Goal: Information Seeking & Learning: Learn about a topic

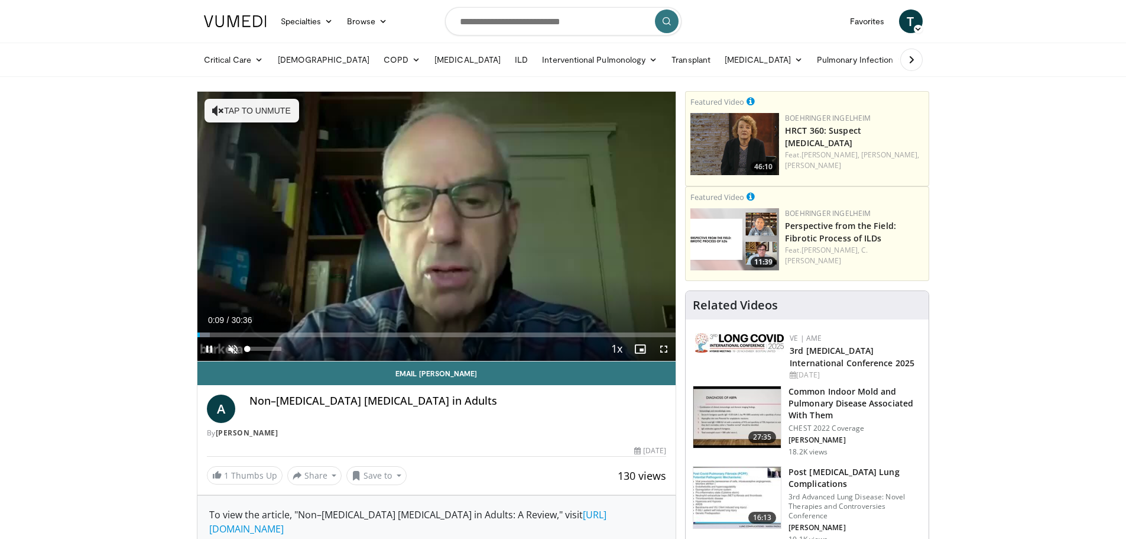
click at [236, 346] on span "Video Player" at bounding box center [233, 349] width 24 height 24
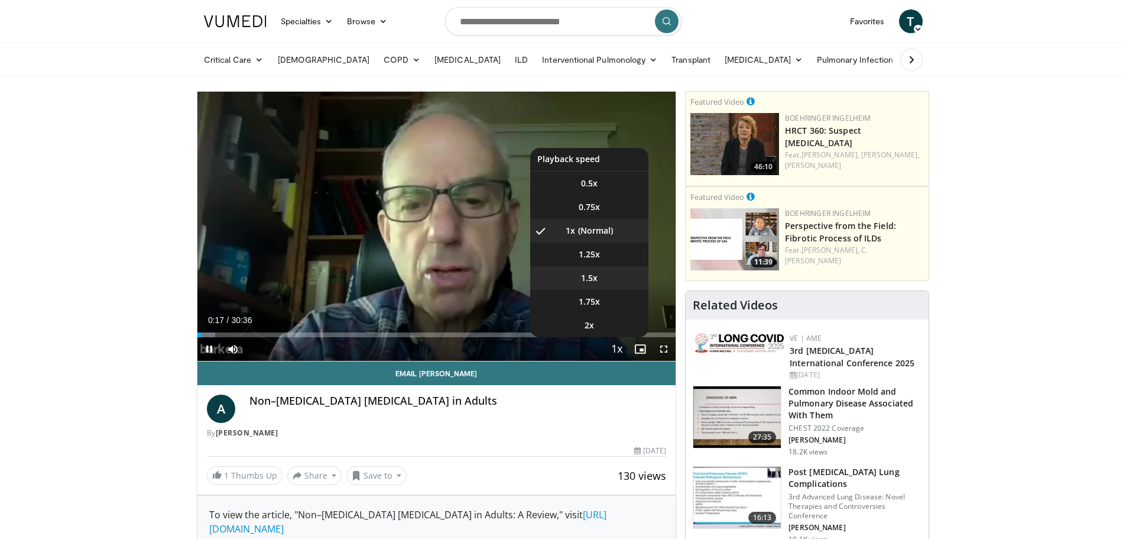
click at [591, 276] on span "1.5x" at bounding box center [589, 278] width 17 height 12
click at [592, 304] on span "1.75x" at bounding box center [589, 302] width 21 height 12
click at [596, 325] on li "2x" at bounding box center [589, 325] width 118 height 24
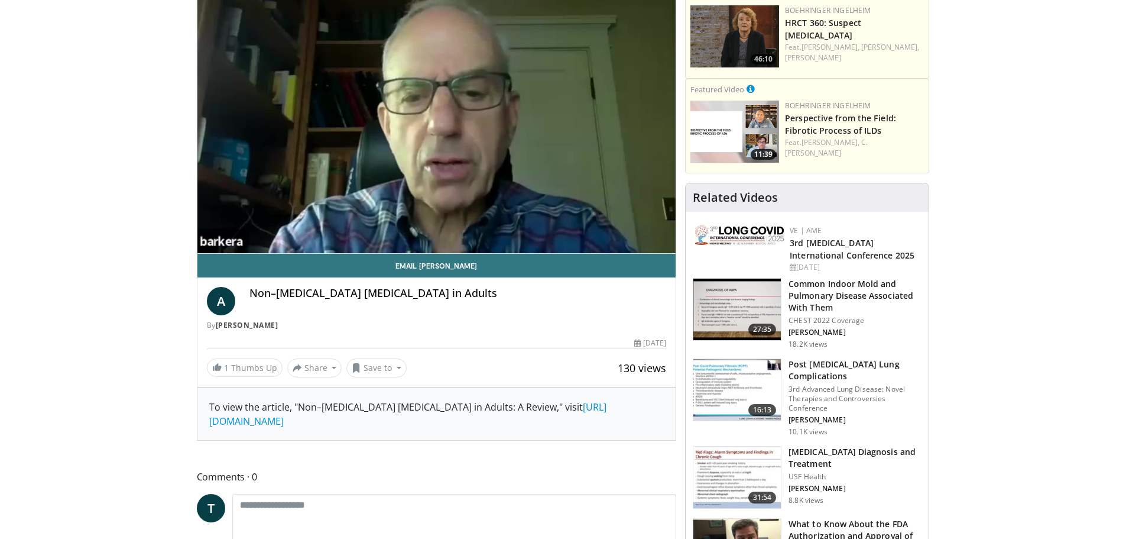
scroll to position [118, 0]
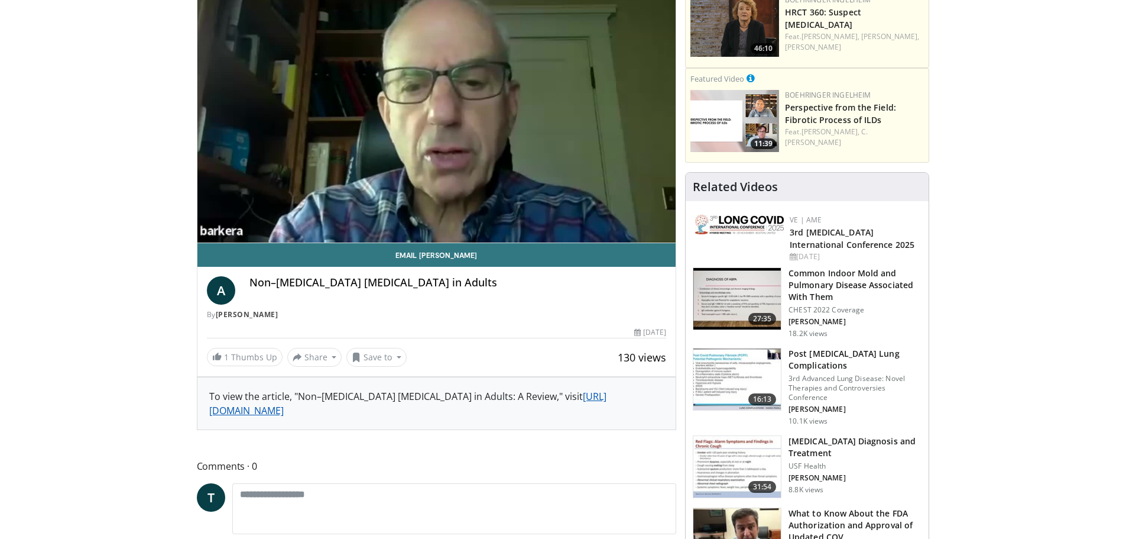
click at [341, 411] on link "[URL][DOMAIN_NAME]" at bounding box center [407, 403] width 397 height 27
